Goal: Find specific page/section: Find specific page/section

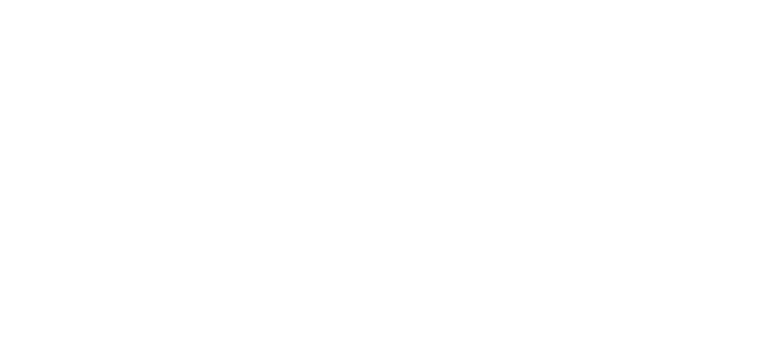
click at [451, 0] on html at bounding box center [389, 0] width 779 height 0
drag, startPoint x: 451, startPoint y: 121, endPoint x: 336, endPoint y: 214, distance: 147.6
click at [433, 0] on html at bounding box center [389, 0] width 779 height 0
drag, startPoint x: 325, startPoint y: 219, endPoint x: 311, endPoint y: 119, distance: 100.8
click at [311, 0] on html at bounding box center [389, 0] width 779 height 0
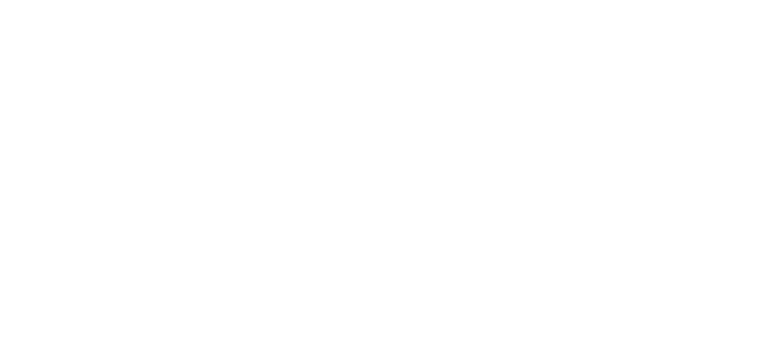
drag, startPoint x: 311, startPoint y: 119, endPoint x: 405, endPoint y: 139, distance: 95.8
click at [405, 0] on html at bounding box center [389, 0] width 779 height 0
click at [373, 0] on html at bounding box center [389, 0] width 779 height 0
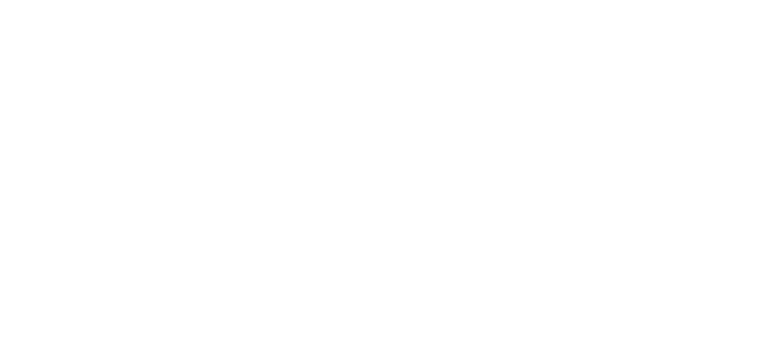
click at [373, 0] on html at bounding box center [389, 0] width 779 height 0
click at [374, 0] on html at bounding box center [389, 0] width 779 height 0
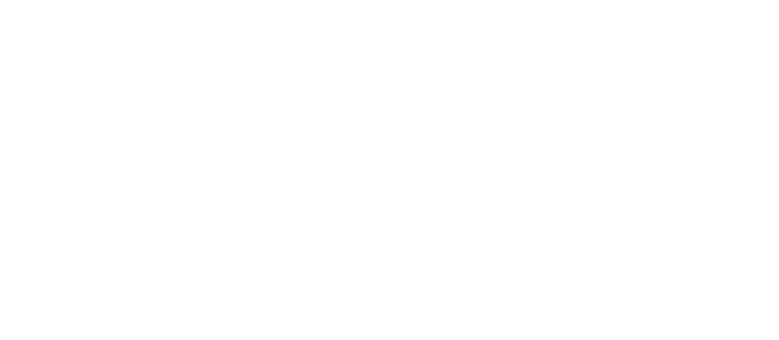
click at [374, 0] on html at bounding box center [389, 0] width 779 height 0
drag, startPoint x: 374, startPoint y: 96, endPoint x: 389, endPoint y: 93, distance: 16.0
click at [389, 0] on html at bounding box center [389, 0] width 779 height 0
click at [379, 0] on html at bounding box center [389, 0] width 779 height 0
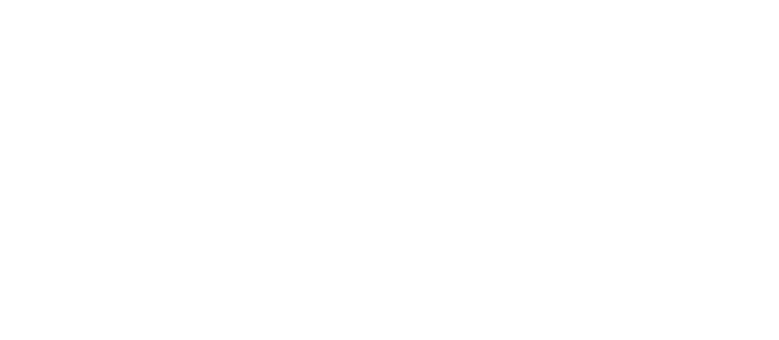
click at [381, 0] on html at bounding box center [389, 0] width 779 height 0
click at [686, 0] on html at bounding box center [389, 0] width 779 height 0
